Goal: Task Accomplishment & Management: Manage account settings

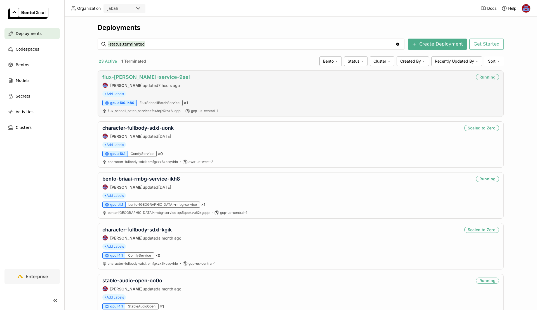
click at [137, 74] on link "flux-[PERSON_NAME]-service-9sel" at bounding box center [146, 77] width 88 height 6
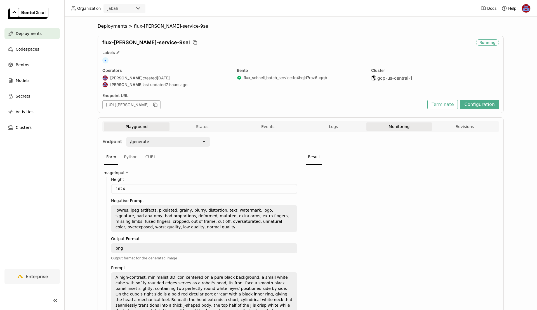
click at [392, 125] on button "Monitoring" at bounding box center [400, 127] width 66 height 8
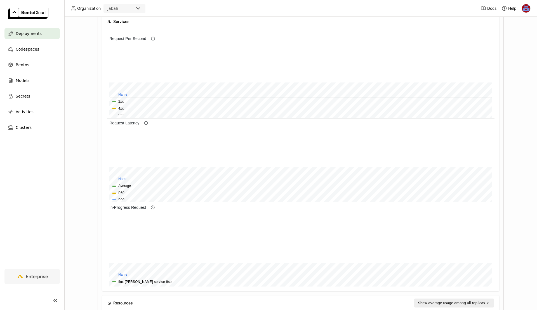
scroll to position [206, 0]
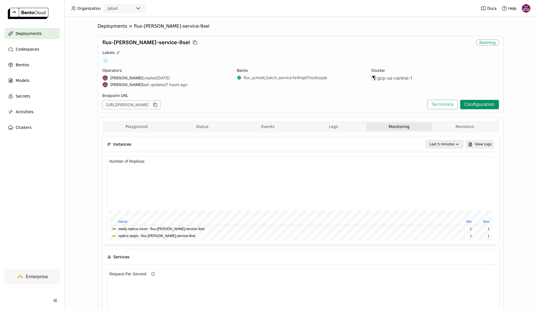
click at [474, 104] on button "Configuration" at bounding box center [479, 105] width 39 height 10
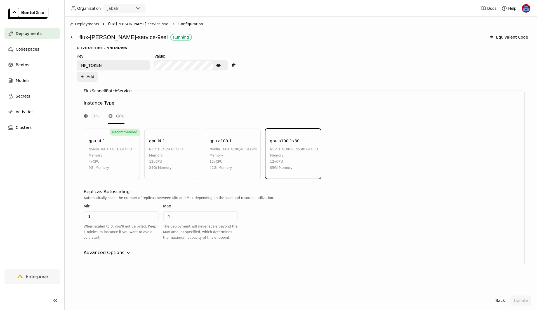
click at [223, 139] on div "gpu.a100.1" at bounding box center [221, 141] width 22 height 6
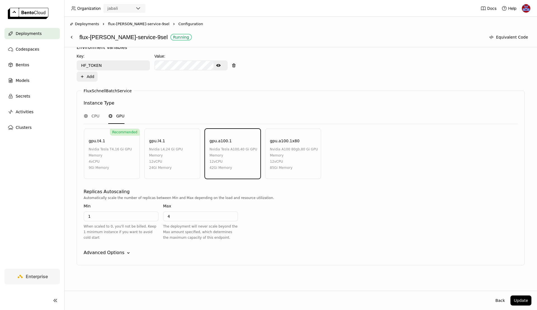
click at [100, 251] on div "Advanced Options" at bounding box center [104, 253] width 41 height 7
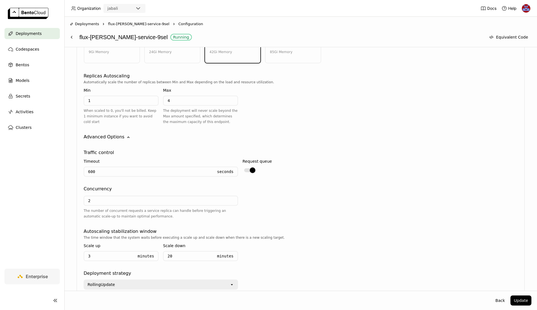
click at [98, 200] on input "2" at bounding box center [160, 201] width 153 height 9
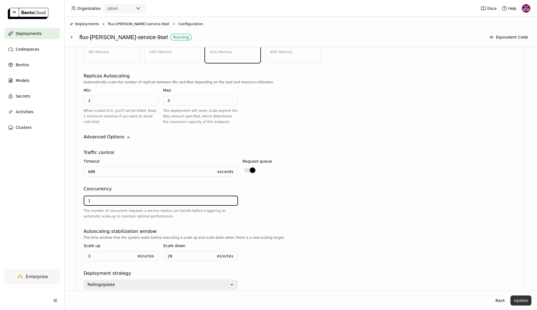
type input "1"
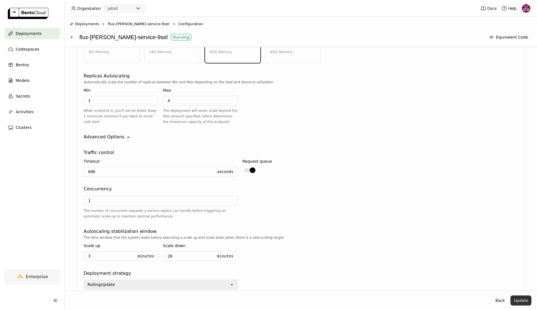
click at [514, 300] on button "Update" at bounding box center [521, 301] width 21 height 10
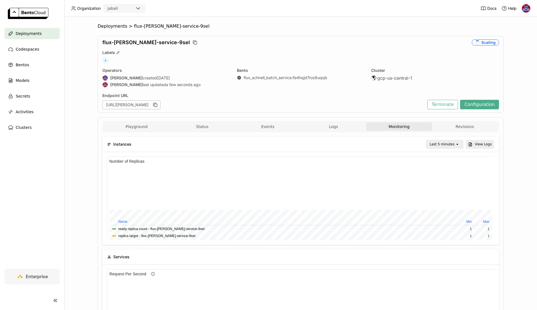
drag, startPoint x: 500, startPoint y: 43, endPoint x: 475, endPoint y: 43, distance: 25.8
click at [475, 43] on div "flux-schnell-service-9sel Scaling Labels + Operators Jhonatan Oliveira created …" at bounding box center [301, 74] width 406 height 77
drag, startPoint x: 461, startPoint y: 37, endPoint x: 537, endPoint y: 56, distance: 78.5
click at [537, 57] on div "Deployments > flux-schnell-service-9sel flux-schnell-service-9sel Scaling Label…" at bounding box center [300, 164] width 473 height 294
